Goal: Task Accomplishment & Management: Use online tool/utility

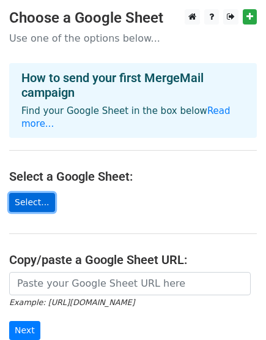
click at [21, 193] on link "Select..." at bounding box center [32, 202] width 46 height 19
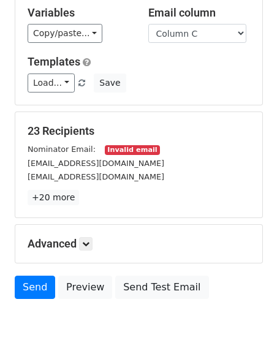
scroll to position [136, 0]
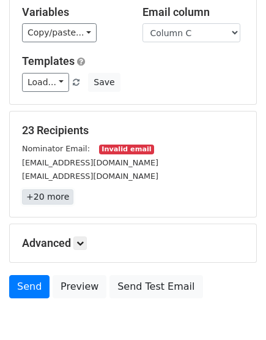
click at [39, 189] on link "+20 more" at bounding box center [47, 196] width 51 height 15
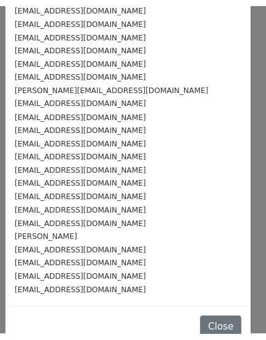
scroll to position [0, 0]
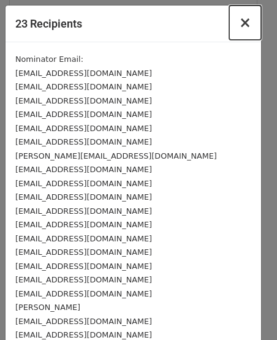
click at [239, 24] on span "×" at bounding box center [245, 22] width 12 height 17
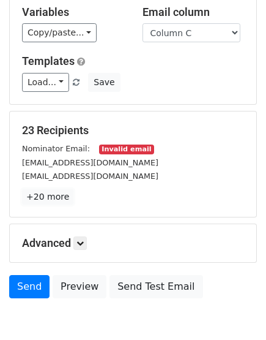
scroll to position [68, 0]
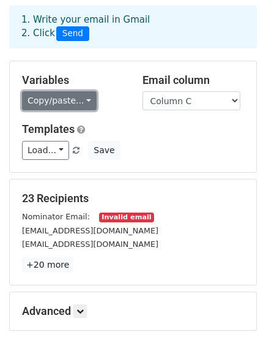
click at [67, 91] on link "Copy/paste..." at bounding box center [59, 100] width 75 height 19
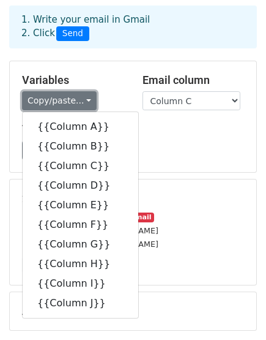
click at [67, 91] on link "Copy/paste..." at bounding box center [59, 100] width 75 height 19
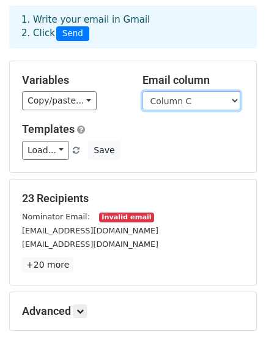
click at [192, 91] on select "Column A Column B Column C Column D Column E Column F Column G Column H Column …" at bounding box center [192, 100] width 98 height 19
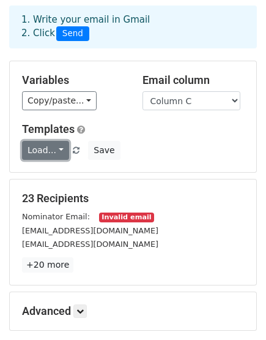
click at [37, 141] on link "Load..." at bounding box center [45, 150] width 47 height 19
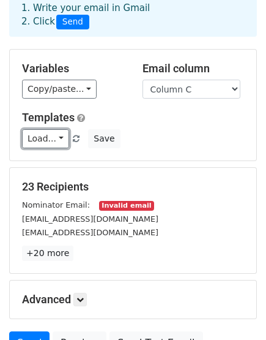
scroll to position [0, 0]
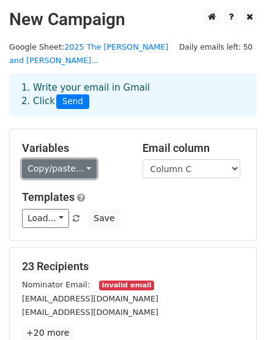
click at [80, 159] on link "Copy/paste..." at bounding box center [59, 168] width 75 height 19
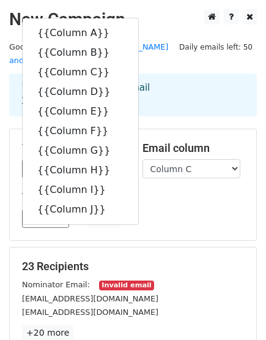
click at [157, 209] on div "Load... No templates saved Save" at bounding box center [133, 218] width 241 height 19
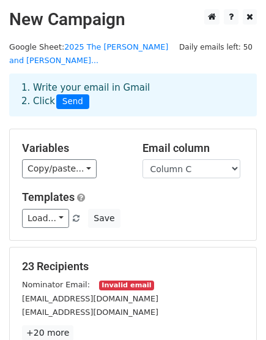
scroll to position [182, 0]
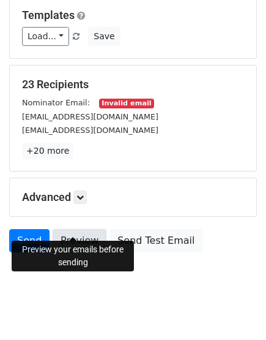
click at [56, 229] on link "Preview" at bounding box center [80, 240] width 54 height 23
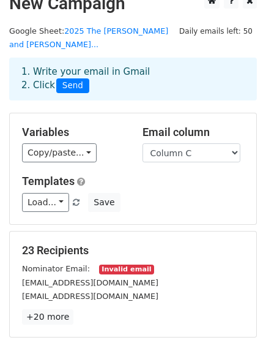
scroll to position [0, 0]
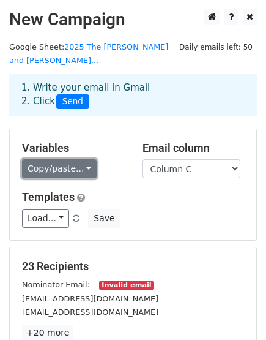
click at [82, 159] on link "Copy/paste..." at bounding box center [59, 168] width 75 height 19
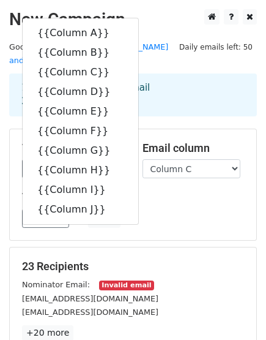
click at [146, 190] on h5 "Templates" at bounding box center [133, 196] width 222 height 13
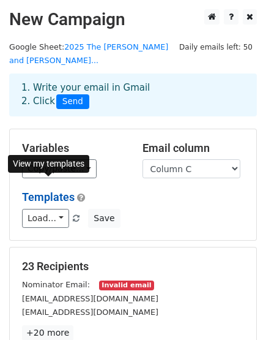
click at [53, 190] on link "Templates" at bounding box center [48, 196] width 53 height 13
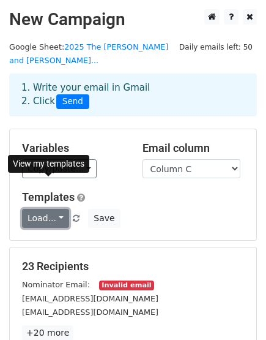
click at [58, 209] on link "Load..." at bounding box center [45, 218] width 47 height 19
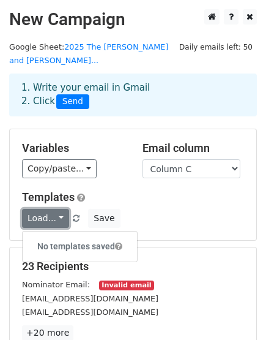
click at [58, 209] on link "Load..." at bounding box center [45, 218] width 47 height 19
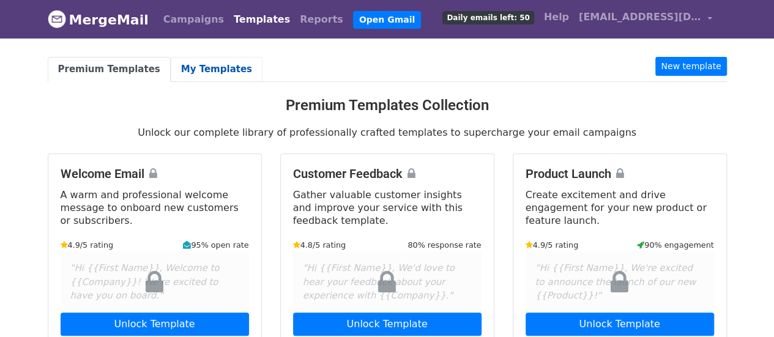
click at [202, 70] on link "My Templates" at bounding box center [217, 69] width 92 height 25
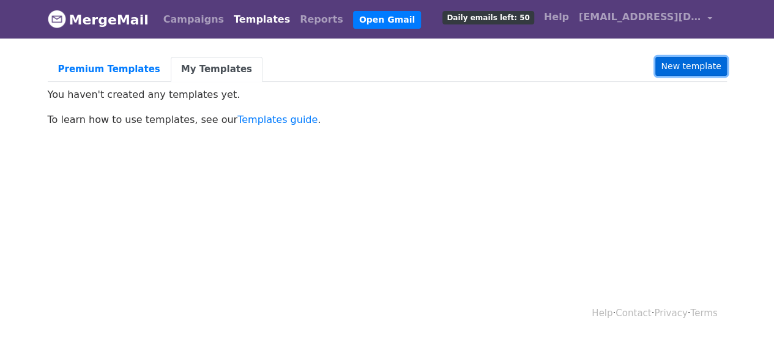
click at [693, 67] on link "New template" at bounding box center [691, 66] width 71 height 19
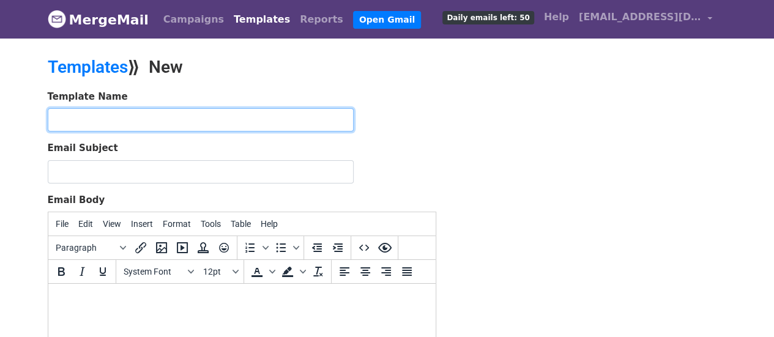
click at [73, 118] on input "text" at bounding box center [201, 119] width 306 height 23
type input "[PERSON_NAME] and [PERSON_NAME] Award"
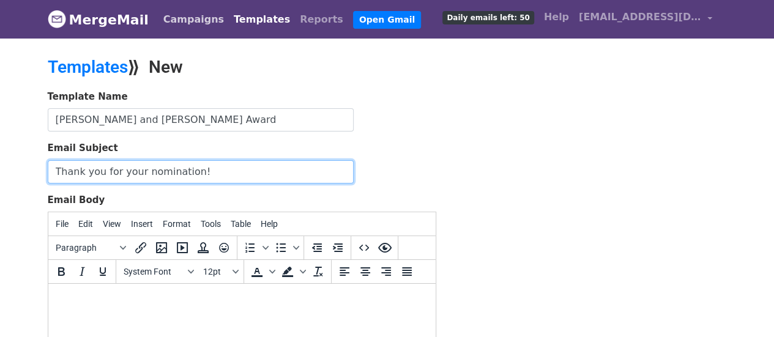
type input "Thank you for your nomination!"
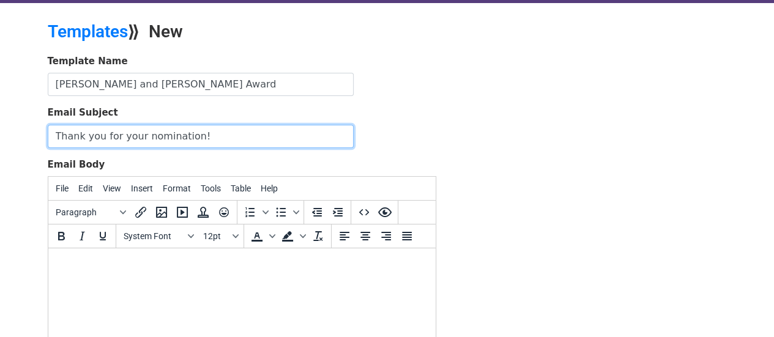
scroll to position [61, 0]
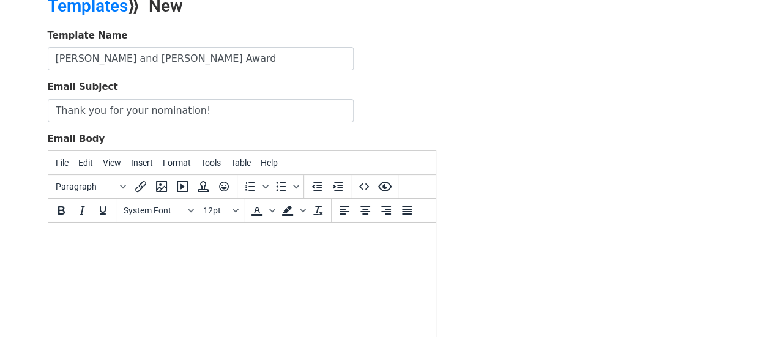
click at [92, 235] on body at bounding box center [242, 239] width 368 height 13
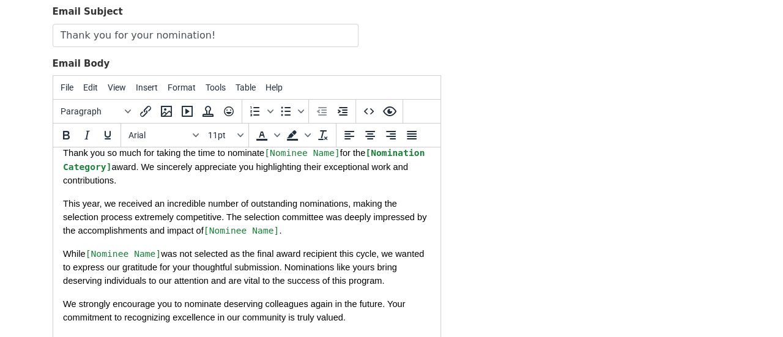
scroll to position [0, 0]
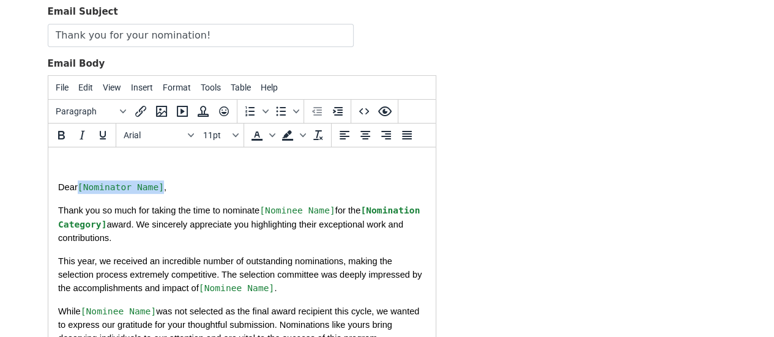
drag, startPoint x: 78, startPoint y: 189, endPoint x: 158, endPoint y: 192, distance: 80.3
click at [158, 192] on p "Dear [Nominator Name] ," at bounding box center [242, 187] width 368 height 13
click at [136, 85] on span "Insert" at bounding box center [142, 88] width 22 height 10
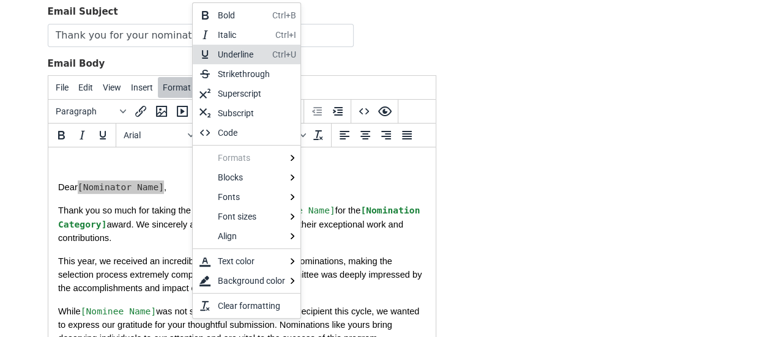
click at [402, 19] on div "Email Subject Thank you for your nomination!" at bounding box center [242, 26] width 389 height 42
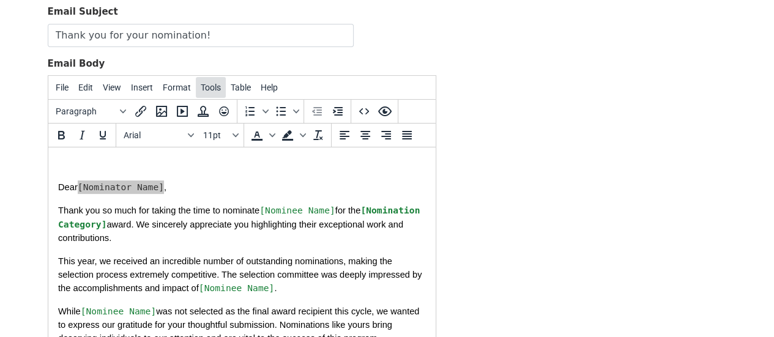
click at [215, 83] on span "Tools" at bounding box center [211, 88] width 20 height 10
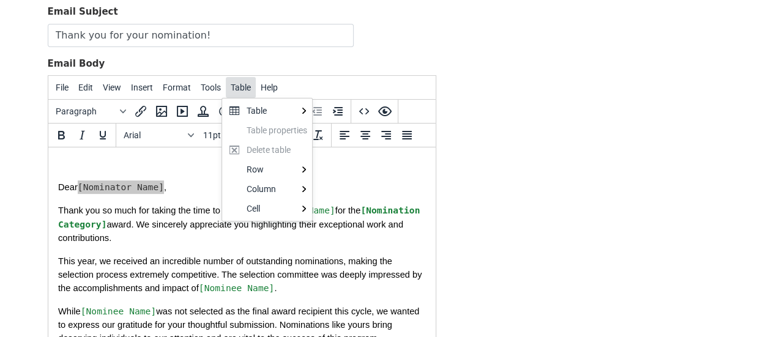
click at [233, 85] on span "Table" at bounding box center [241, 88] width 20 height 10
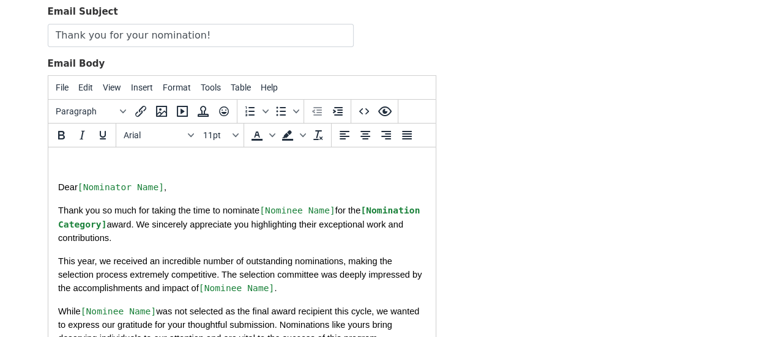
click at [427, 225] on html "Dear [Nominator Name] , Thank you so much for taking the time to nominate [Nomi…" at bounding box center [241, 323] width 387 height 351
click at [383, 108] on icon "Preview" at bounding box center [384, 112] width 13 height 10
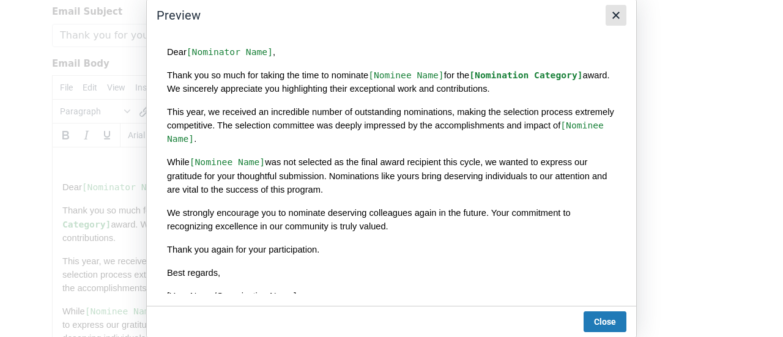
click at [616, 17] on icon "Close" at bounding box center [616, 15] width 15 height 15
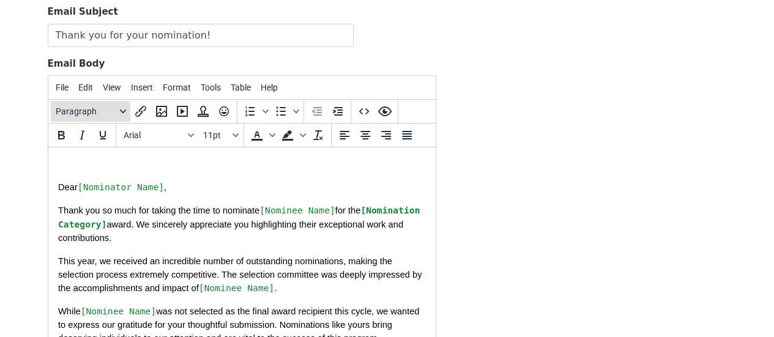
click at [121, 110] on icon "Blocks" at bounding box center [122, 112] width 6 height 4
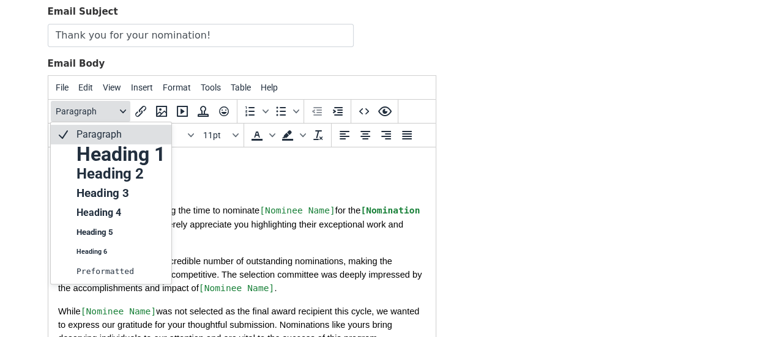
click at [121, 110] on icon "Blocks" at bounding box center [122, 112] width 6 height 4
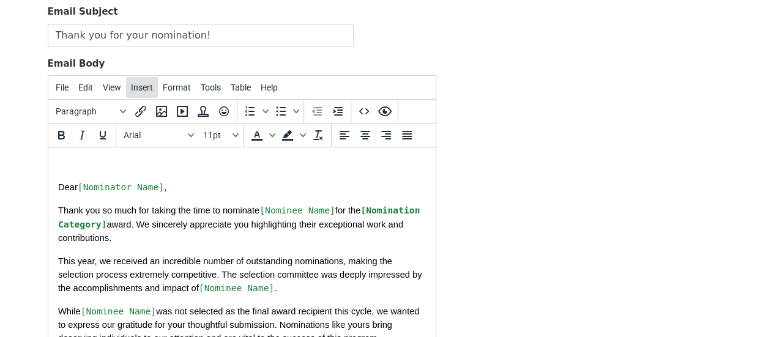
click at [135, 89] on span "Insert" at bounding box center [142, 88] width 22 height 10
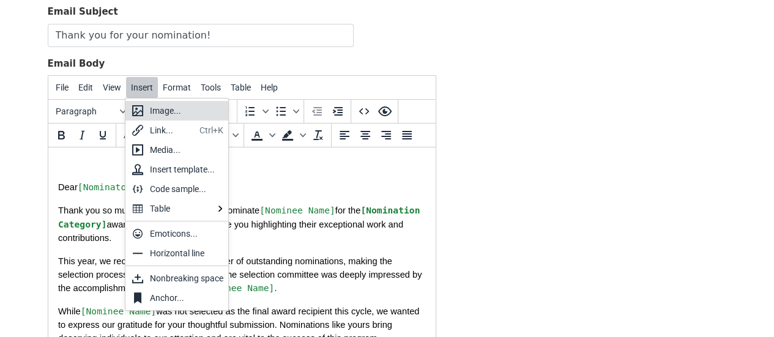
click at [545, 117] on div "Template Name Amanda and Jill Dean Award Email Subject Thank you for your nomin…" at bounding box center [388, 168] width 698 height 431
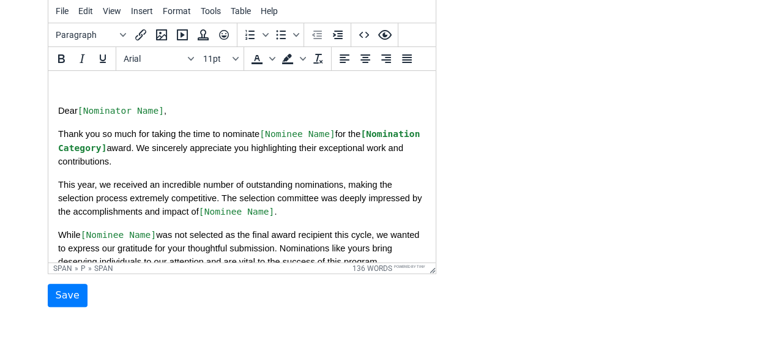
scroll to position [280, 0]
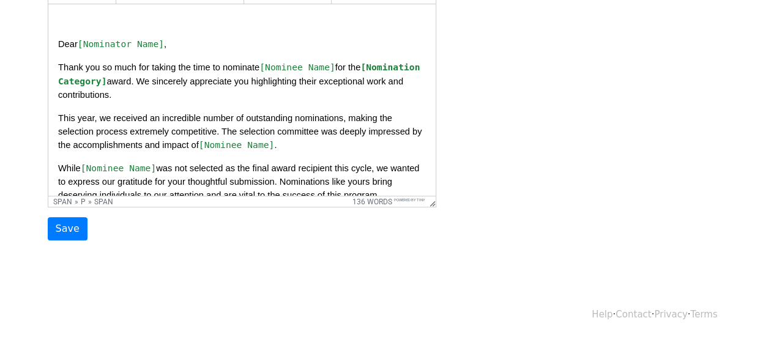
click at [47, 223] on div "Template Name Amanda and Jill Dean Award Email Subject Thank you for your nomin…" at bounding box center [242, 25] width 407 height 431
click at [73, 234] on input "Save" at bounding box center [68, 228] width 40 height 23
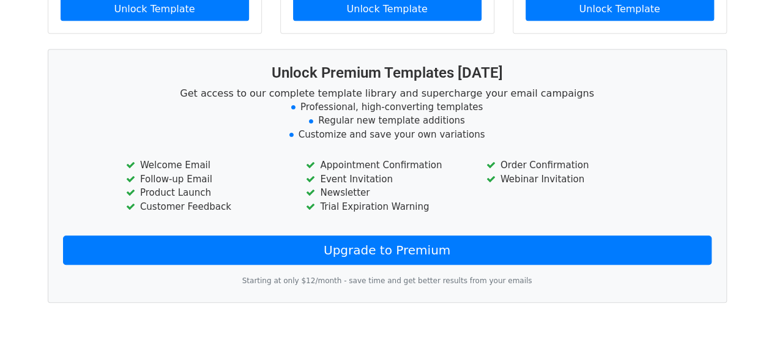
scroll to position [367, 0]
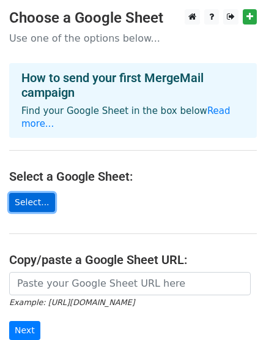
click at [24, 193] on link "Select..." at bounding box center [32, 202] width 46 height 19
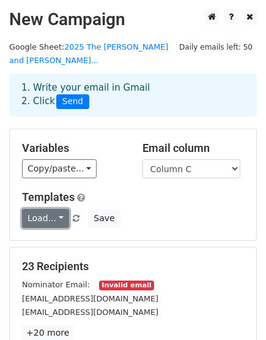
click at [51, 209] on link "Load..." at bounding box center [45, 218] width 47 height 19
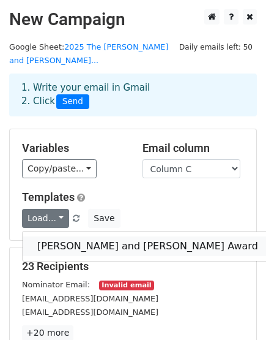
click at [53, 236] on link "Amanda and Jill Dean Award" at bounding box center [148, 246] width 250 height 20
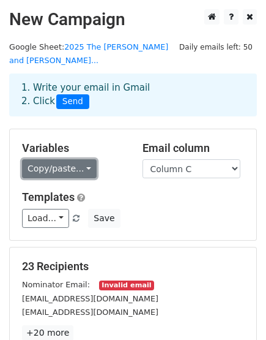
click at [81, 159] on link "Copy/paste..." at bounding box center [59, 168] width 75 height 19
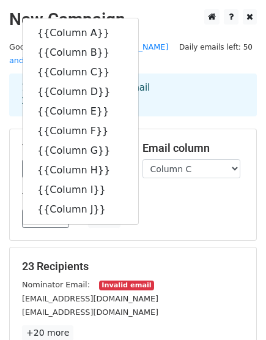
click at [161, 209] on div "Load... Amanda and Jill Dean Award Save" at bounding box center [133, 218] width 241 height 19
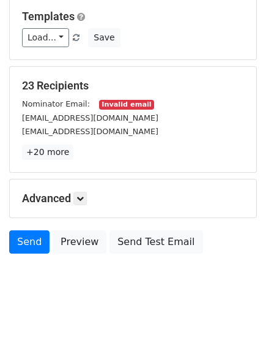
scroll to position [182, 0]
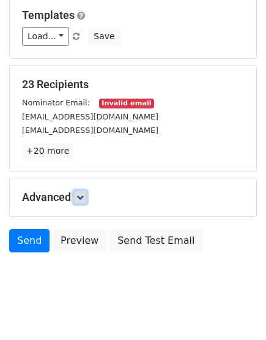
click at [81, 190] on link at bounding box center [79, 196] width 13 height 13
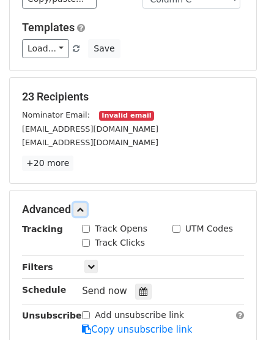
scroll to position [301, 0]
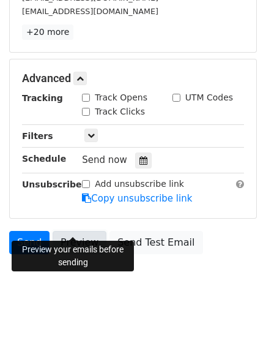
click at [65, 231] on link "Preview" at bounding box center [80, 242] width 54 height 23
